Goal: Information Seeking & Learning: Find specific fact

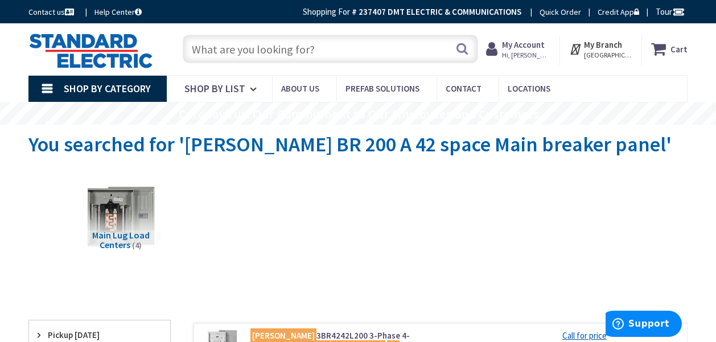
click at [262, 40] on input "text" at bounding box center [330, 49] width 295 height 28
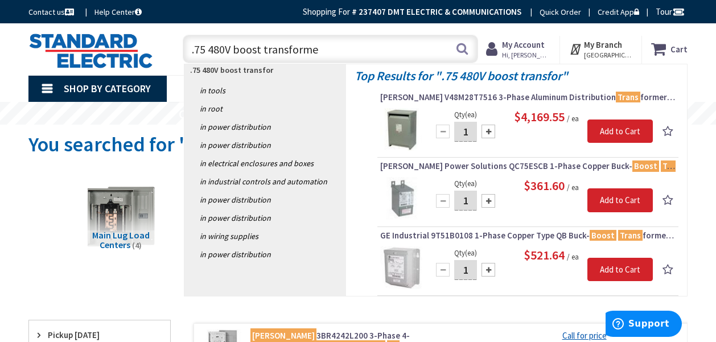
type input ".75 480V boost transformer"
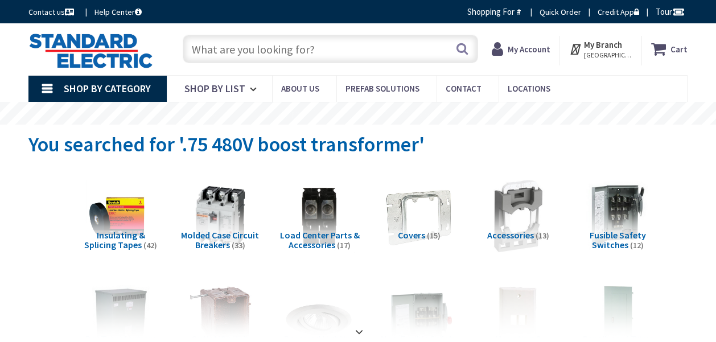
type input "[PERSON_NAME][GEOGRAPHIC_DATA], [GEOGRAPHIC_DATA]"
click at [269, 38] on input "text" at bounding box center [330, 49] width 295 height 28
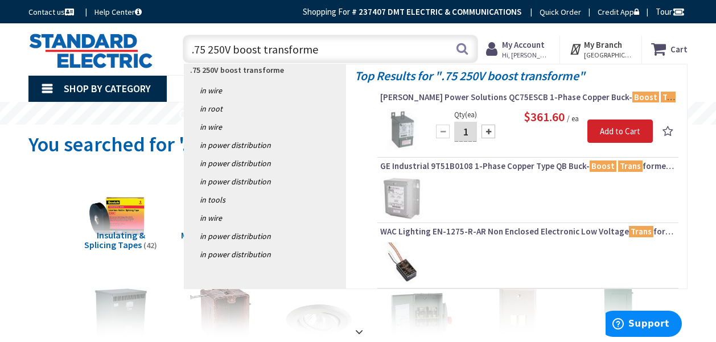
type input ".75 250V boost transformer"
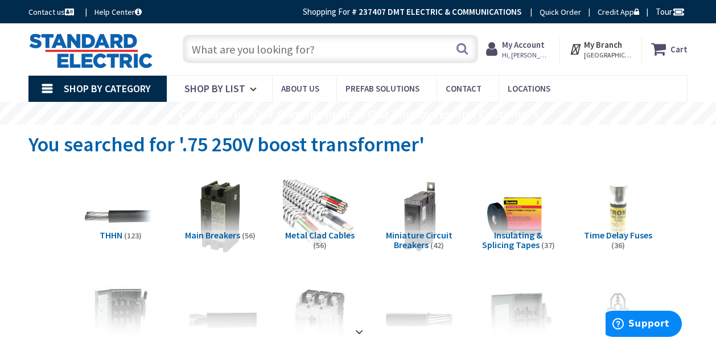
click at [241, 52] on input "text" at bounding box center [330, 49] width 295 height 28
paste input "Acme Electric T181052"
type input "Acme Electric T181052"
click at [460, 50] on button "Search" at bounding box center [462, 49] width 15 height 26
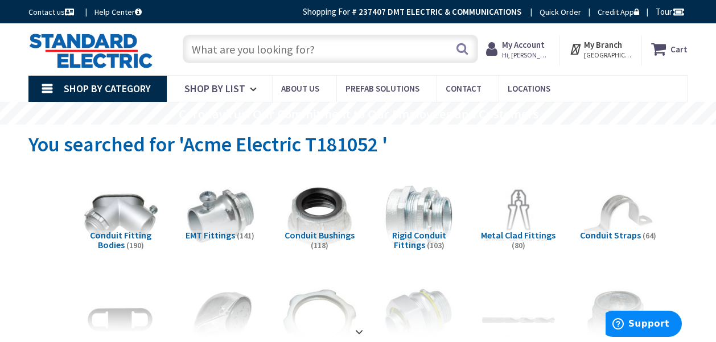
click at [233, 40] on input "text" at bounding box center [330, 49] width 295 height 28
paste input "L14-20 Receptacles"
type input "L14-20 Receptacles"
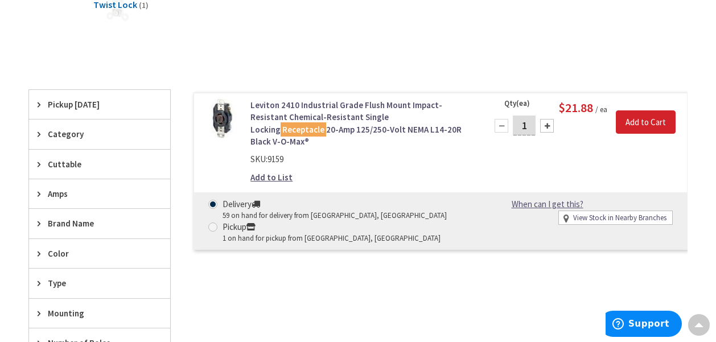
scroll to position [228, 0]
